Goal: Task Accomplishment & Management: Use online tool/utility

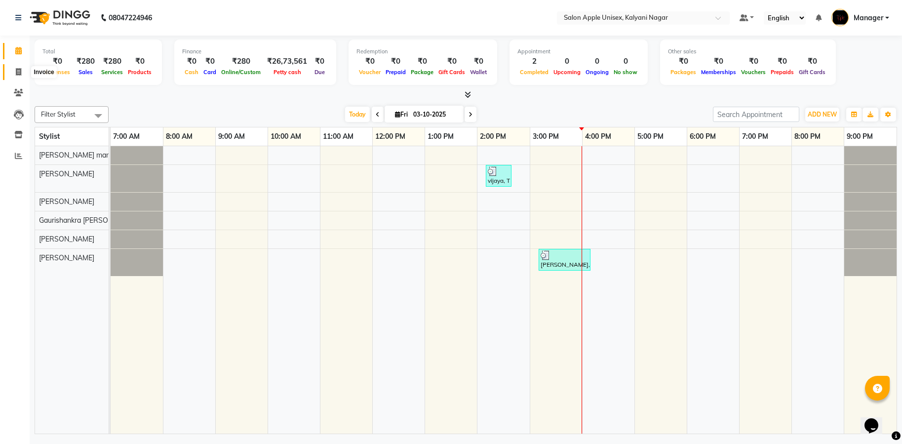
click at [22, 76] on span at bounding box center [18, 72] width 17 height 11
select select "119"
select select "service"
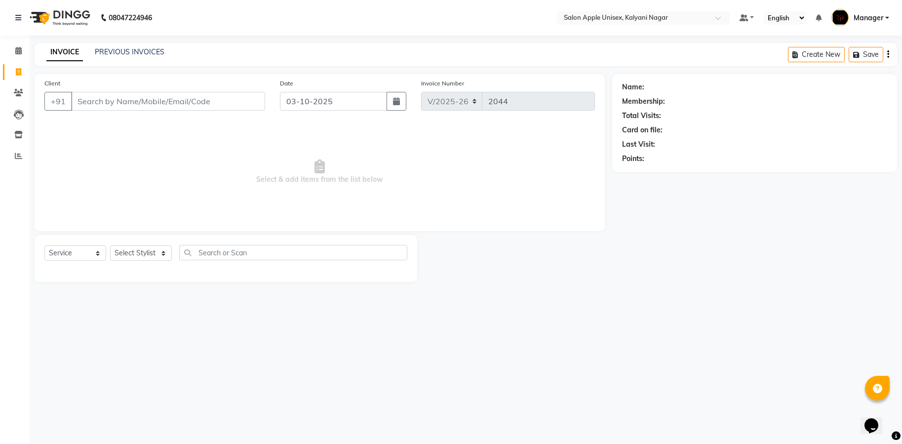
click at [149, 98] on input "Client" at bounding box center [168, 101] width 194 height 19
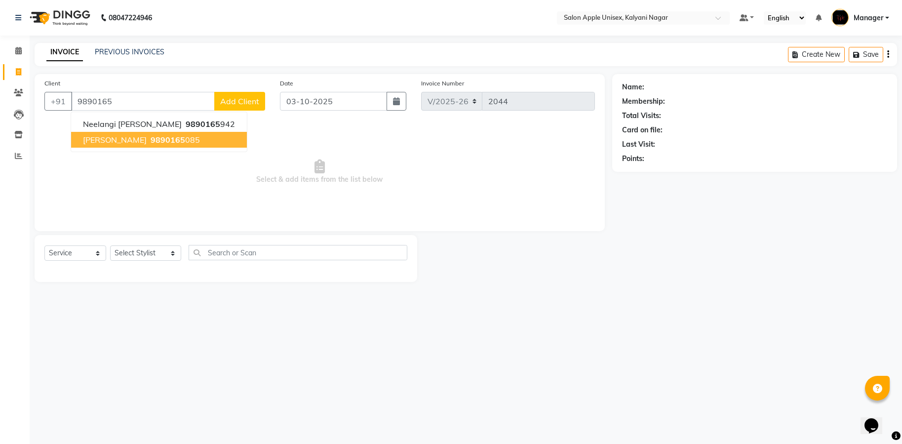
click at [151, 141] on span "9890165" at bounding box center [168, 140] width 35 height 10
type input "9890165085"
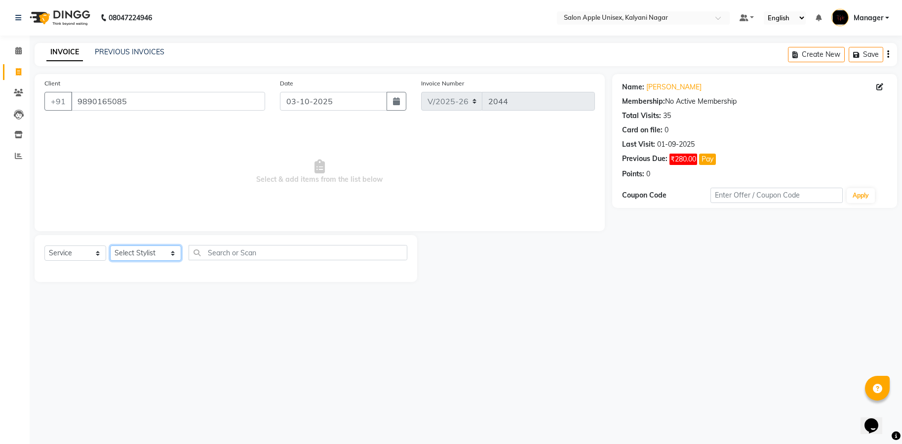
click at [164, 253] on select "Select Stylist [PERSON_NAME] Gaurishankra [PERSON_NAME] (Owner) [PERSON_NAME] M…" at bounding box center [145, 252] width 71 height 15
select select "67553"
click at [110, 245] on select "Select Stylist [PERSON_NAME] Gaurishankra [PERSON_NAME] (Owner) [PERSON_NAME] M…" at bounding box center [145, 252] width 71 height 15
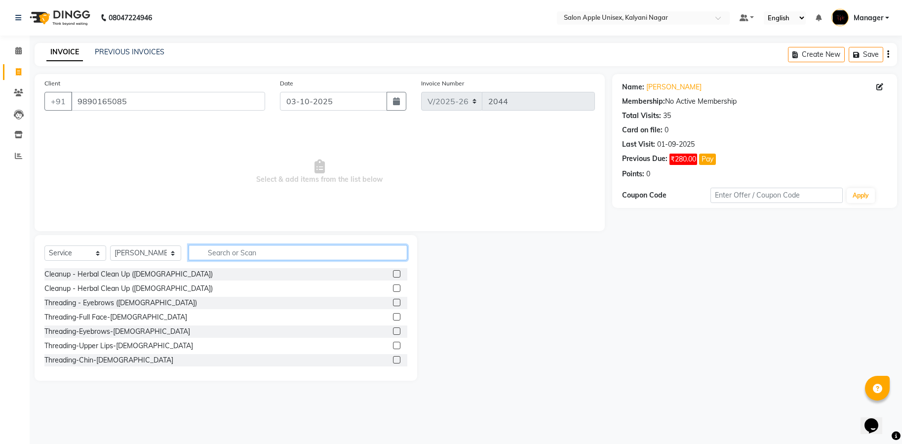
click at [221, 254] on input "text" at bounding box center [298, 252] width 219 height 15
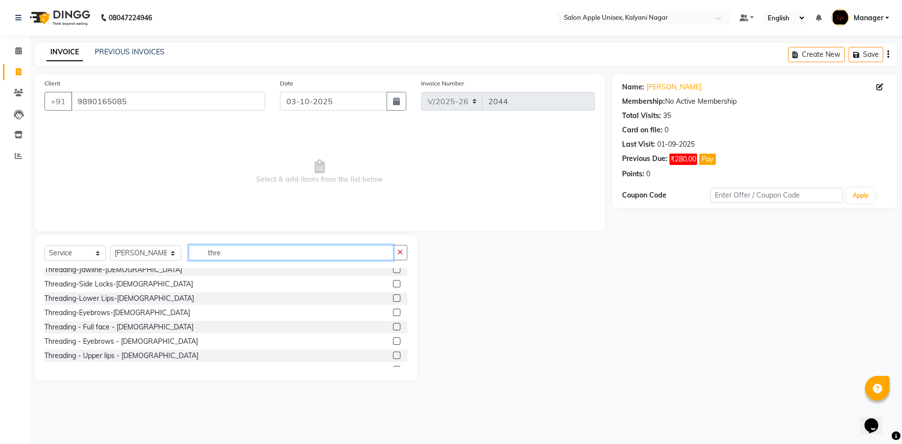
scroll to position [173, 0]
type input "thre"
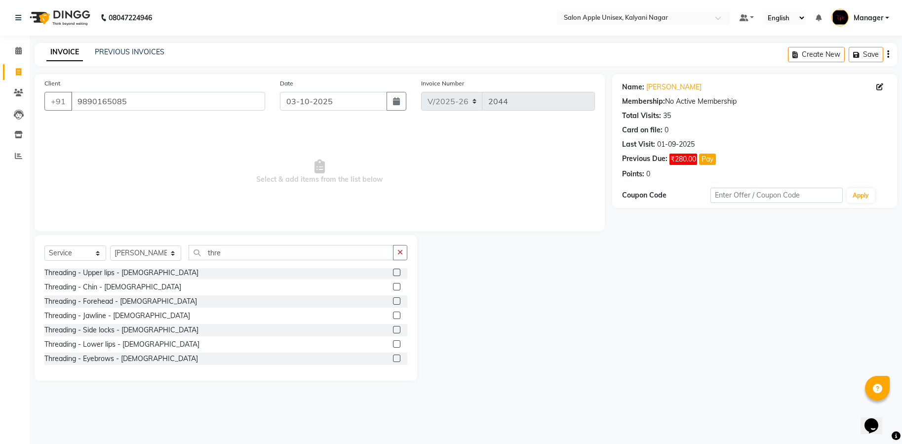
click at [111, 275] on div "Threading - Upper lips - [DEMOGRAPHIC_DATA]" at bounding box center [121, 273] width 154 height 10
checkbox input "false"
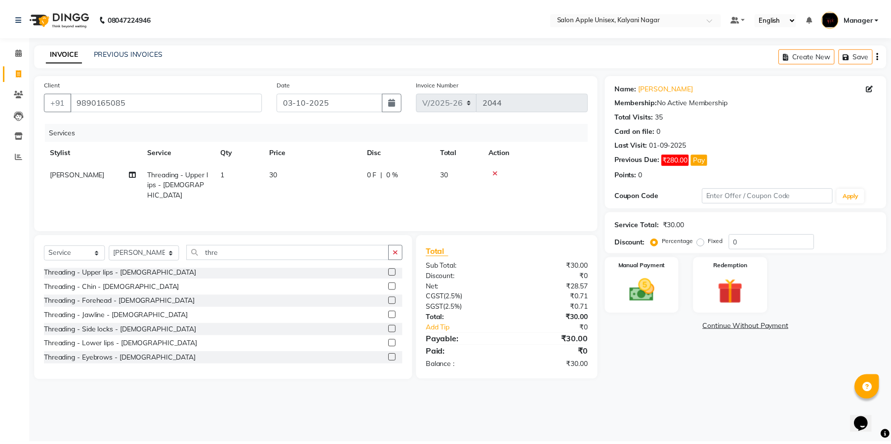
scroll to position [144, 0]
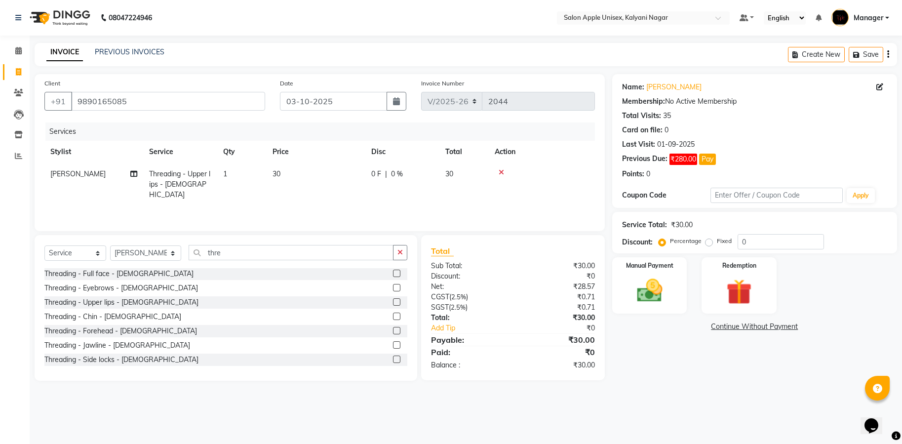
click at [89, 287] on div "Threading - Eyebrows - [DEMOGRAPHIC_DATA]" at bounding box center [121, 288] width 154 height 10
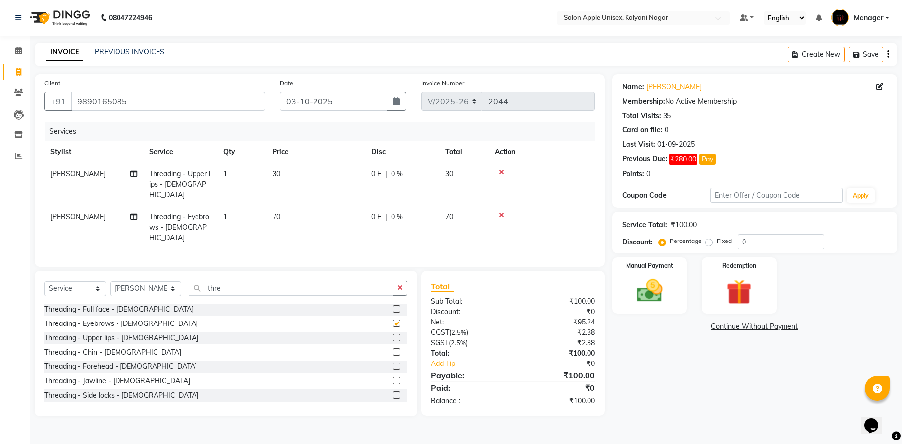
checkbox input "false"
click at [642, 297] on img at bounding box center [649, 290] width 41 height 29
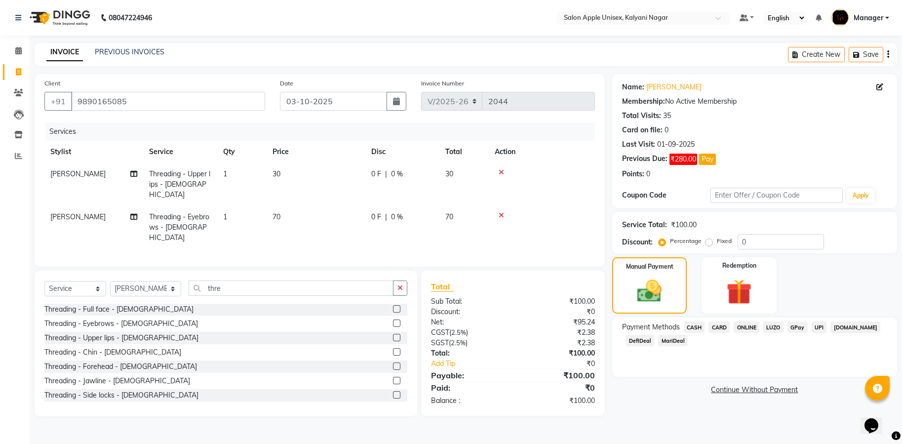
click at [752, 328] on span "ONLINE" at bounding box center [747, 326] width 26 height 11
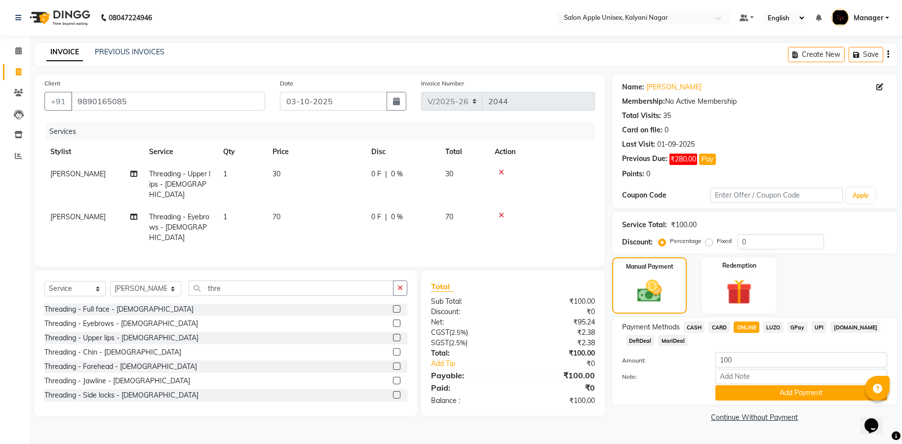
click at [779, 391] on button "Add Payment" at bounding box center [801, 392] width 172 height 15
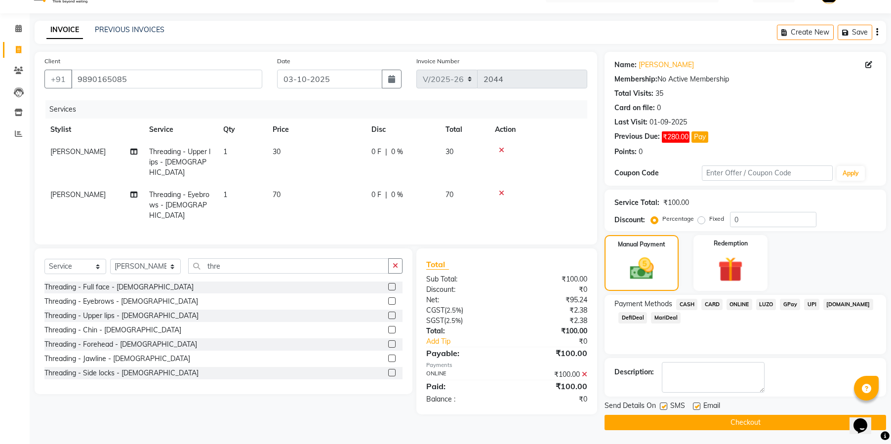
scroll to position [23, 0]
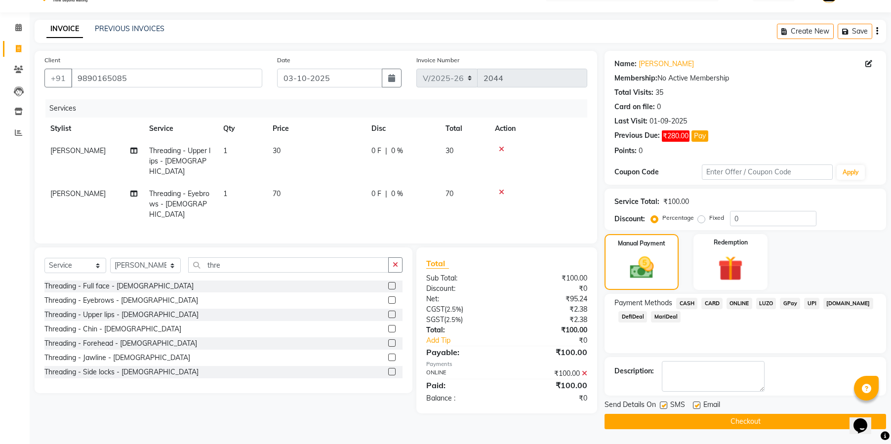
click at [664, 401] on label at bounding box center [663, 404] width 7 height 7
click at [664, 402] on input "checkbox" at bounding box center [663, 405] width 6 height 6
checkbox input "false"
click at [697, 403] on label at bounding box center [696, 404] width 7 height 7
click at [697, 403] on input "checkbox" at bounding box center [696, 405] width 6 height 6
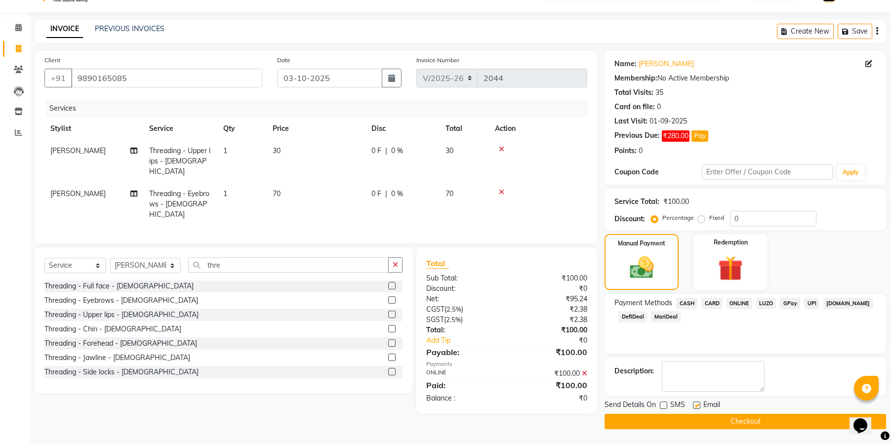
checkbox input "false"
click at [738, 424] on button "Checkout" at bounding box center [744, 421] width 281 height 15
